Goal: Task Accomplishment & Management: Manage account settings

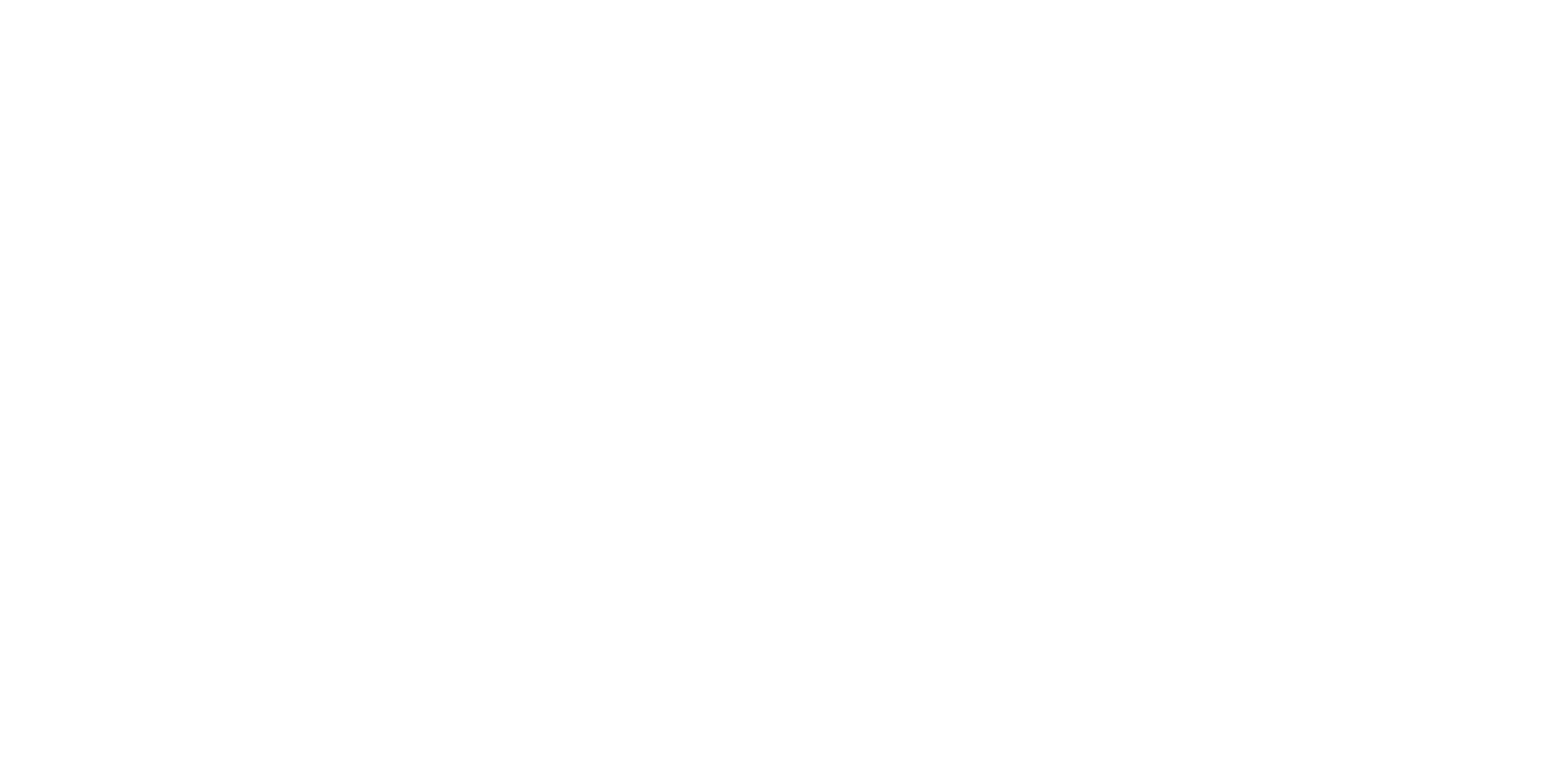
click at [659, 0] on html at bounding box center [784, 0] width 1568 height 0
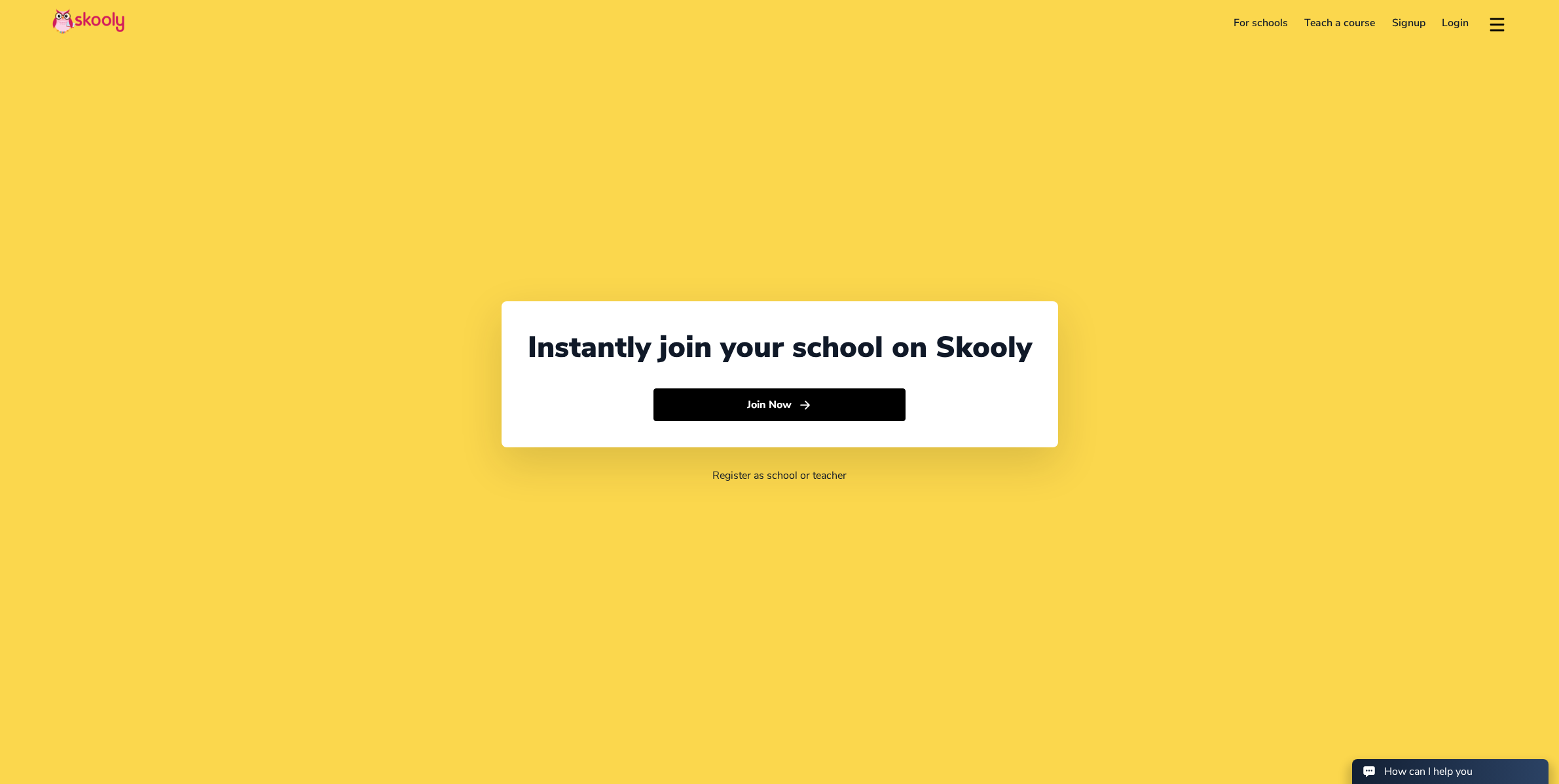
select select "65"
select select "[GEOGRAPHIC_DATA]"
select select "[GEOGRAPHIC_DATA]/[GEOGRAPHIC_DATA]"
click at [1462, 23] on link "Login" at bounding box center [1456, 23] width 44 height 21
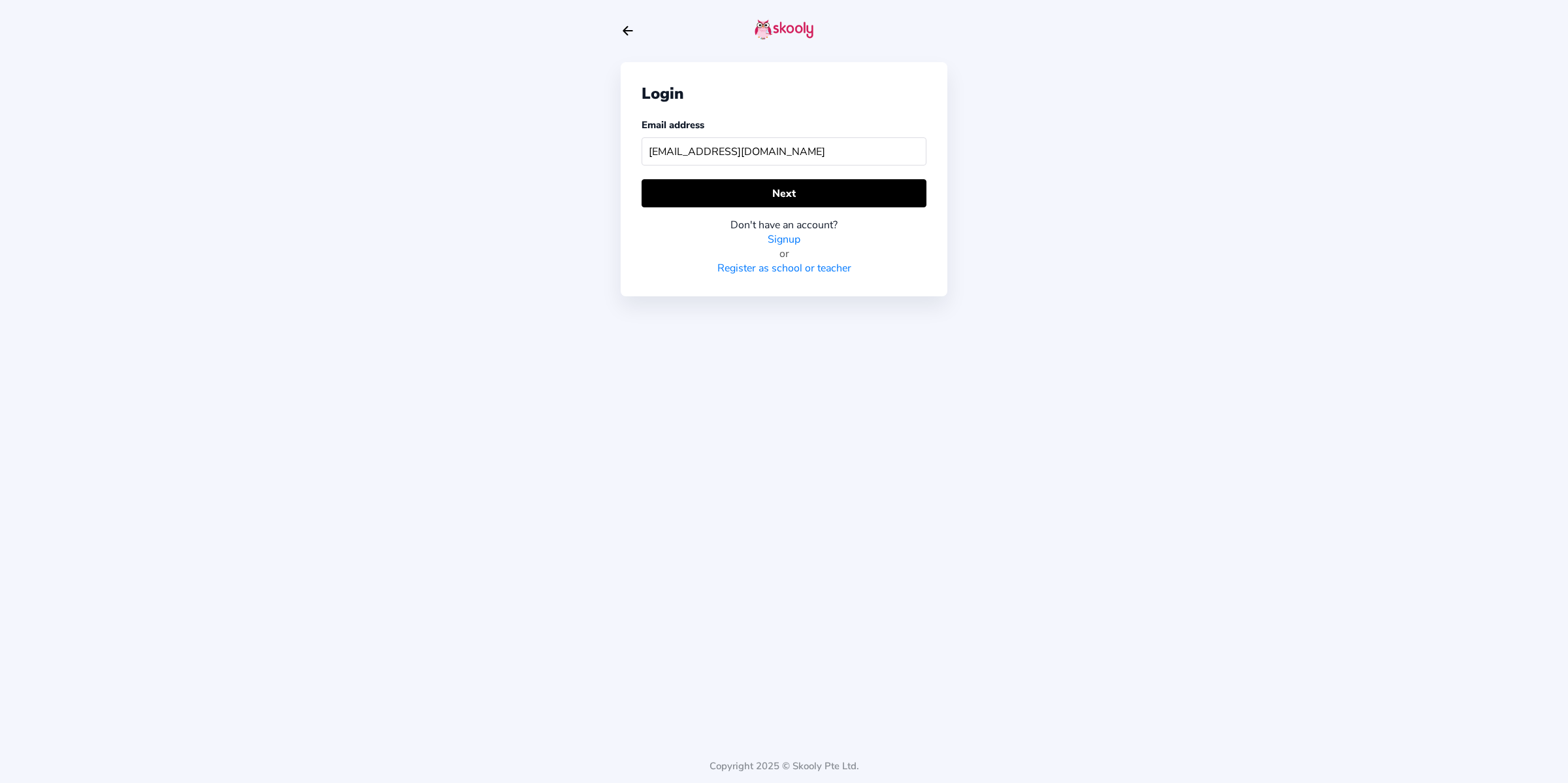
type input "[EMAIL_ADDRESS][DOMAIN_NAME]"
click at [815, 214] on div "Don't have an account? Signup or Register as school or teacher" at bounding box center [784, 241] width 285 height 68
click at [815, 207] on button "Next" at bounding box center [784, 193] width 285 height 28
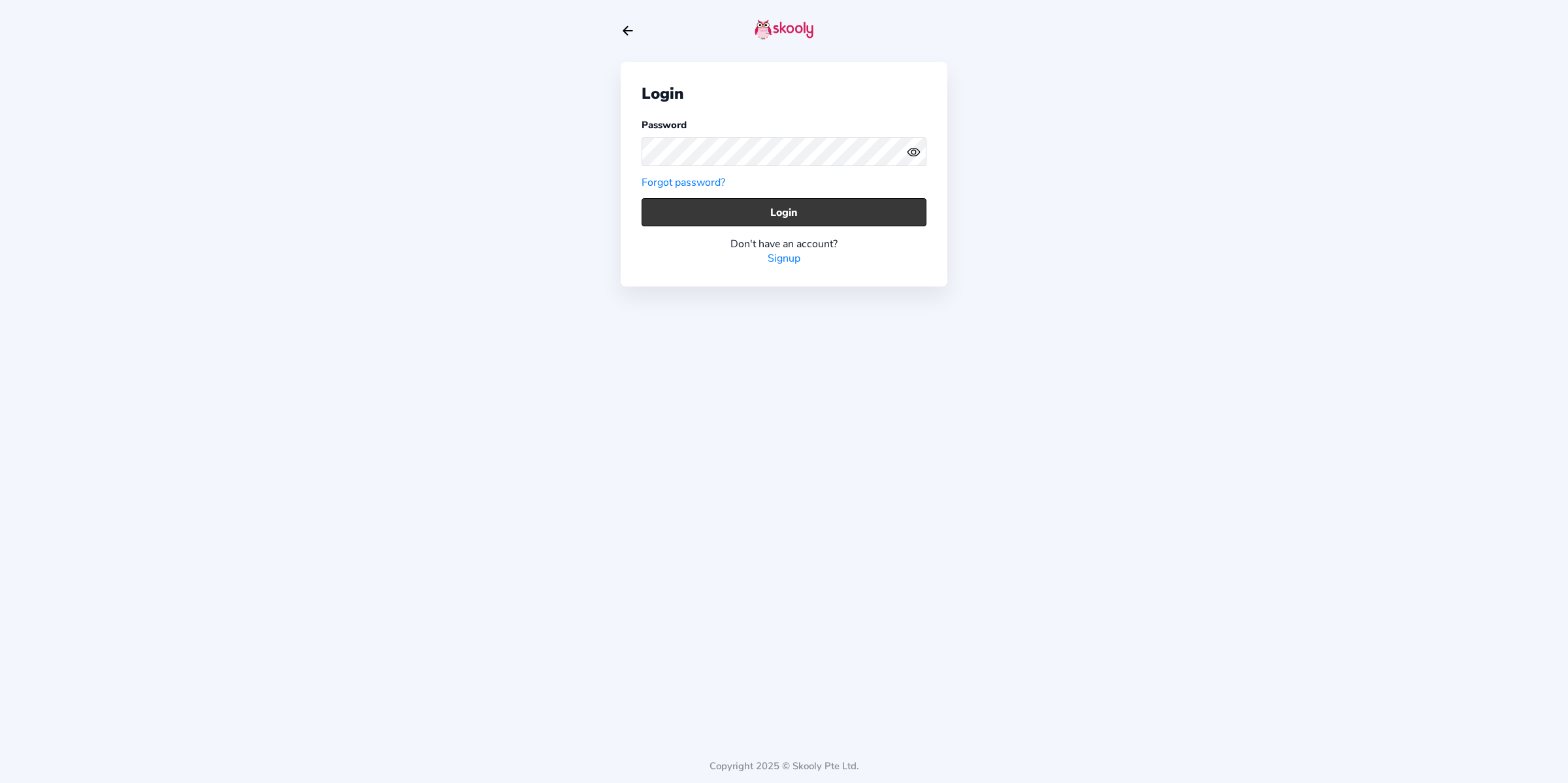
click at [734, 218] on button "Login" at bounding box center [784, 212] width 285 height 28
